Goal: Transaction & Acquisition: Purchase product/service

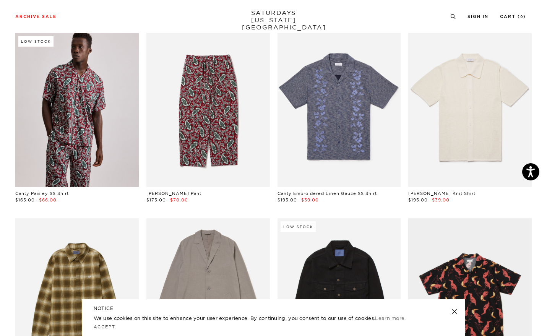
scroll to position [2093, 1]
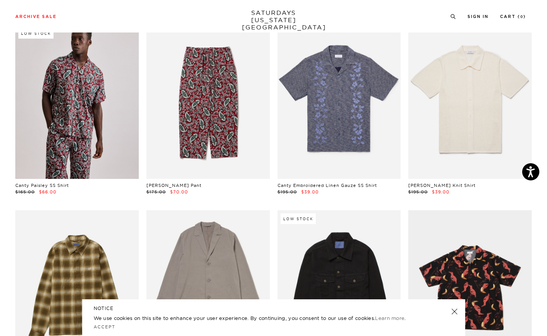
click at [454, 312] on link at bounding box center [453, 311] width 11 height 11
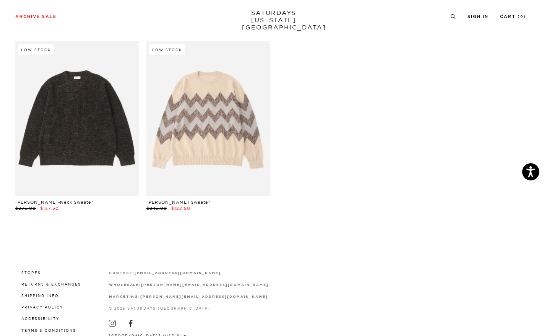
scroll to position [11747, 0]
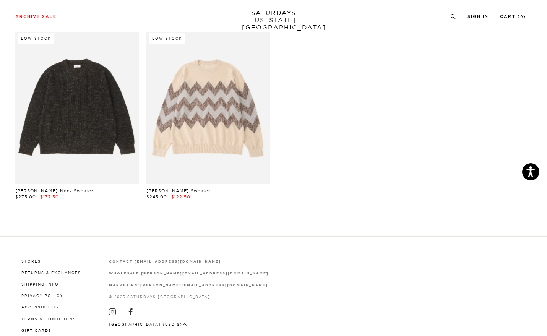
drag, startPoint x: 343, startPoint y: 101, endPoint x: 162, endPoint y: 12, distance: 201.7
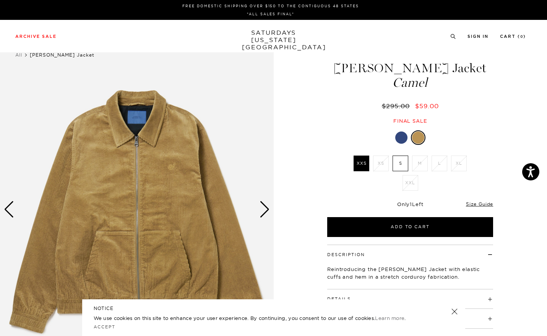
click at [267, 214] on div "Next slide" at bounding box center [264, 209] width 10 height 17
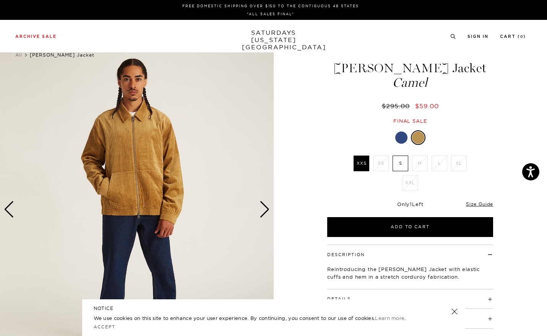
click at [266, 210] on div "Next slide" at bounding box center [264, 209] width 10 height 17
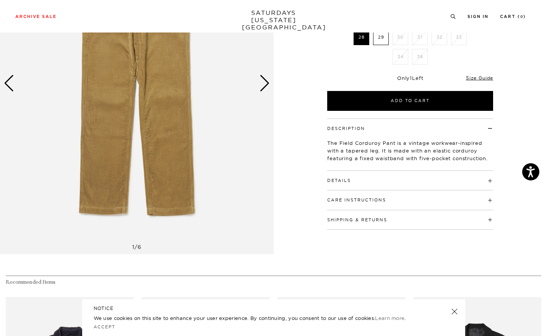
scroll to position [125, 0]
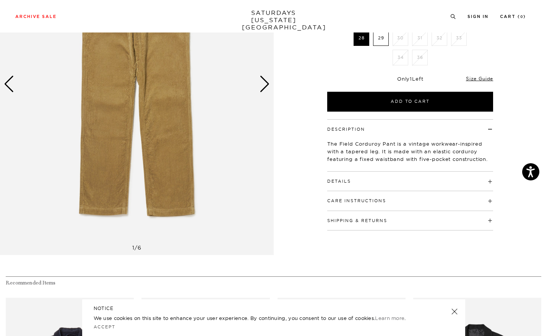
click at [262, 93] on img at bounding box center [136, 83] width 273 height 341
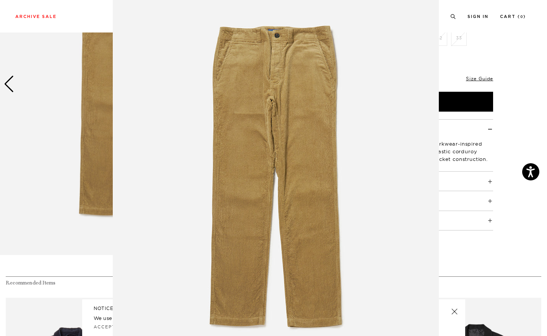
scroll to position [0, 0]
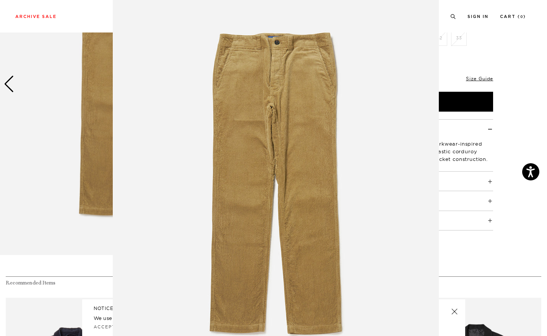
click at [484, 142] on figure at bounding box center [273, 168] width 547 height 336
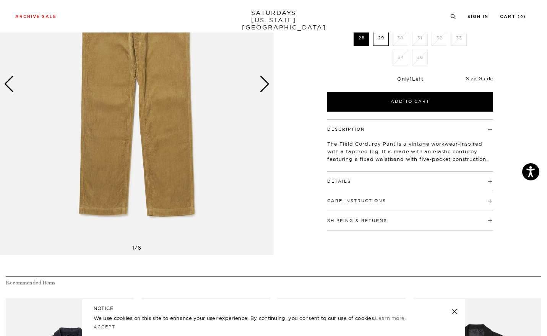
click at [260, 82] on div "Next slide" at bounding box center [264, 84] width 10 height 17
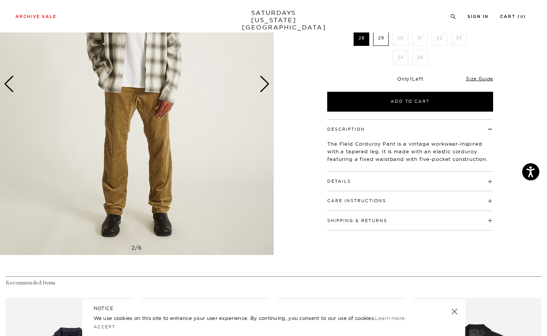
scroll to position [88, 0]
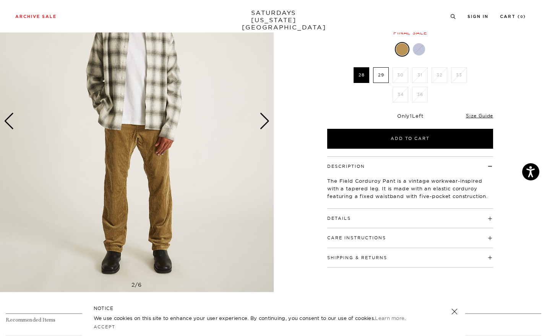
click at [265, 126] on div "Next slide" at bounding box center [264, 121] width 10 height 17
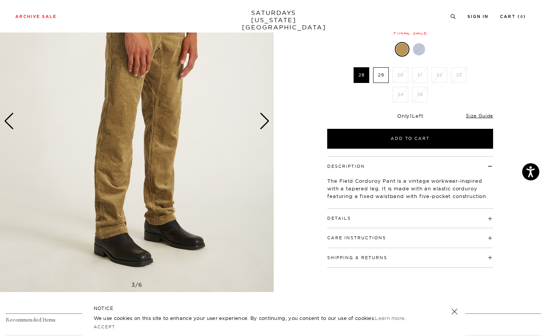
click at [265, 126] on div "Next slide" at bounding box center [264, 121] width 10 height 17
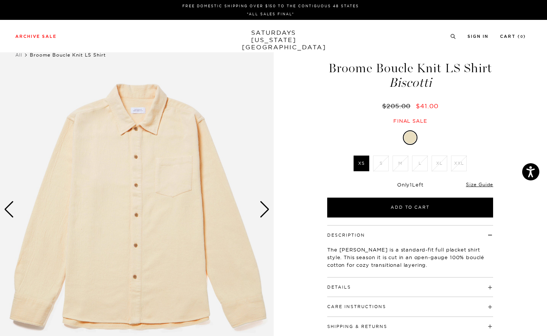
click at [267, 211] on div "Next slide" at bounding box center [264, 209] width 10 height 17
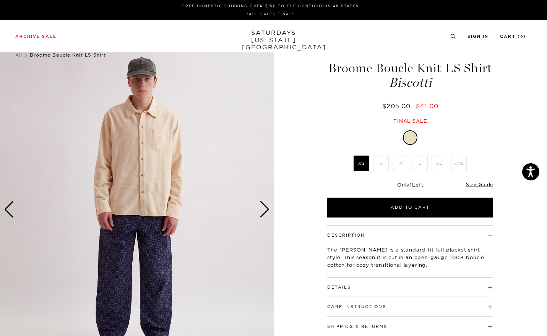
click at [267, 211] on div "Next slide" at bounding box center [264, 209] width 10 height 17
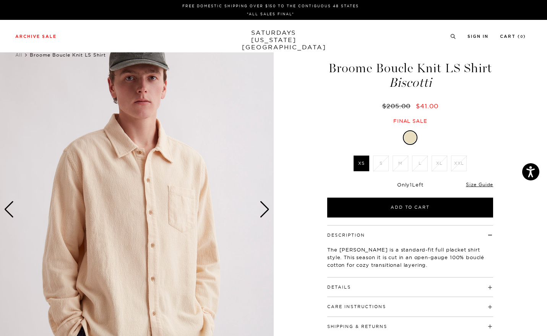
click at [267, 211] on div "Next slide" at bounding box center [264, 209] width 10 height 17
